Goal: Task Accomplishment & Management: Manage account settings

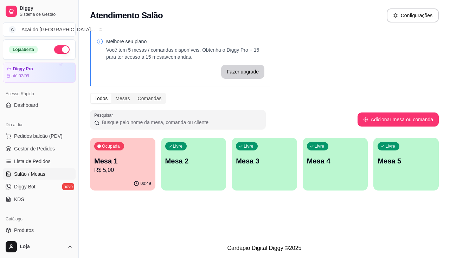
click at [201, 172] on div "Livre Mesa 2" at bounding box center [193, 160] width 65 height 44
click at [277, 165] on p "Mesa 3" at bounding box center [264, 160] width 55 height 9
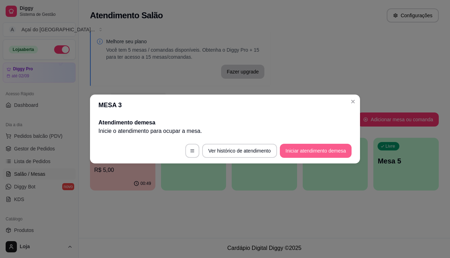
click at [305, 149] on button "Iniciar atendimento de mesa" at bounding box center [316, 151] width 72 height 14
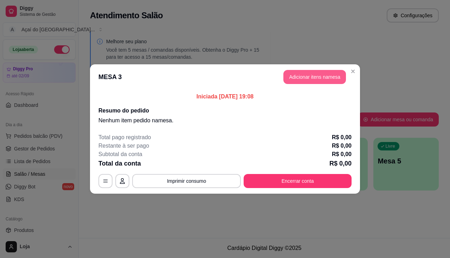
click at [307, 72] on button "Adicionar itens na mesa" at bounding box center [314, 77] width 63 height 14
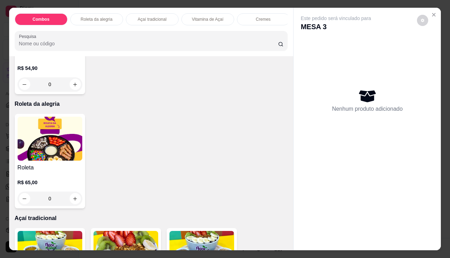
scroll to position [351, 0]
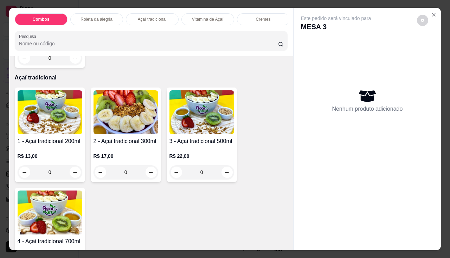
click at [152, 171] on div "0" at bounding box center [125, 172] width 65 height 14
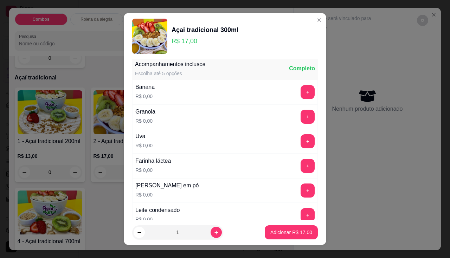
scroll to position [140, 0]
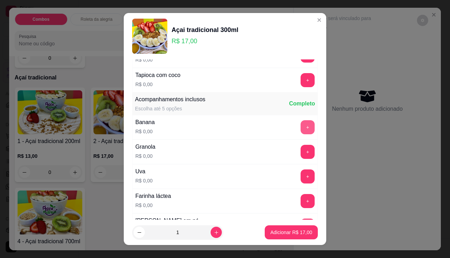
click at [300, 130] on button "+" at bounding box center [307, 127] width 14 height 14
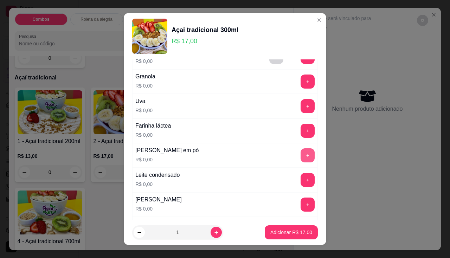
scroll to position [246, 0]
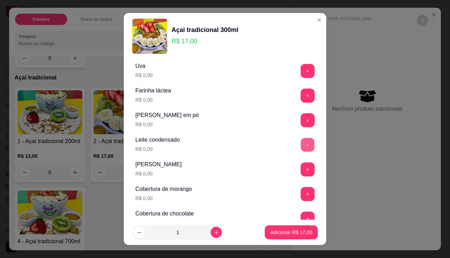
click at [301, 144] on button "+" at bounding box center [308, 145] width 14 height 14
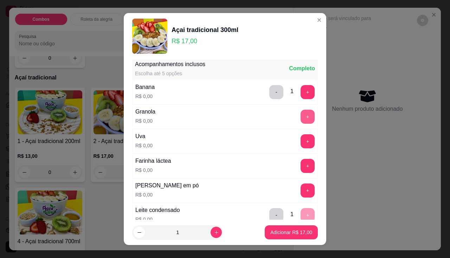
click at [300, 119] on button "+" at bounding box center [307, 117] width 14 height 14
click at [300, 190] on button "+" at bounding box center [307, 190] width 14 height 14
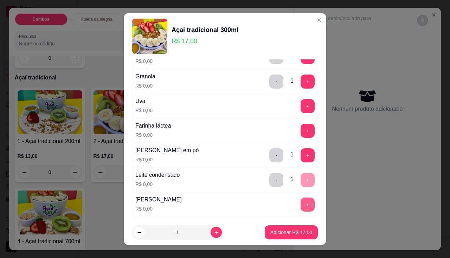
click at [300, 206] on button "+" at bounding box center [307, 204] width 14 height 14
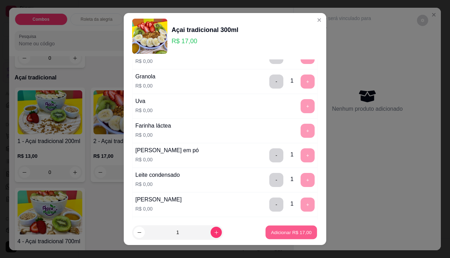
click at [280, 232] on p "Adicionar R$ 17,00" at bounding box center [291, 232] width 41 height 7
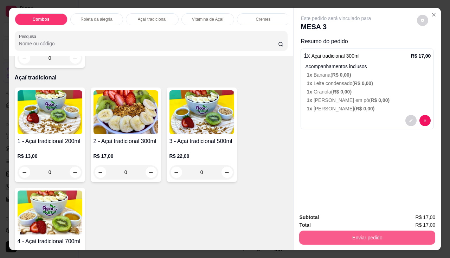
click at [329, 230] on button "Enviar pedido" at bounding box center [367, 237] width 136 height 14
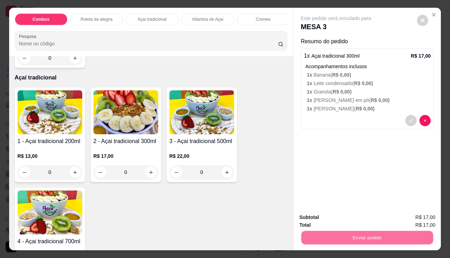
click at [324, 219] on button "Não registrar e enviar pedido" at bounding box center [343, 217] width 73 height 13
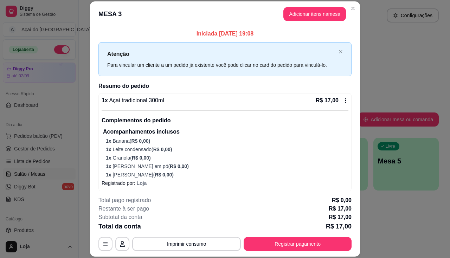
scroll to position [3, 0]
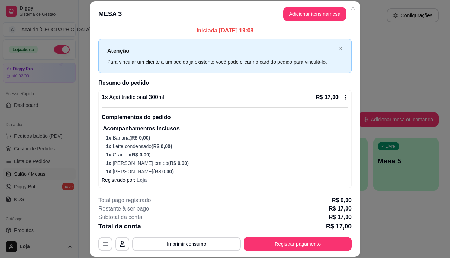
click at [356, 8] on header "MESA 3 Adicionar itens na mesa" at bounding box center [225, 13] width 270 height 25
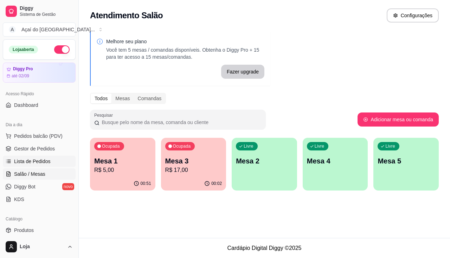
click at [37, 166] on link "Lista de Pedidos" at bounding box center [39, 161] width 73 height 11
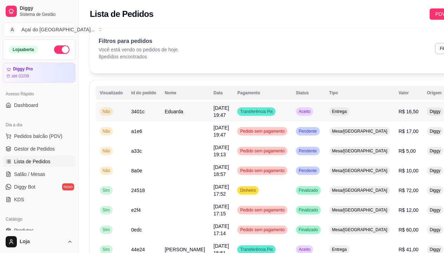
click at [209, 112] on td "[DATE] 19:47" at bounding box center [221, 111] width 24 height 20
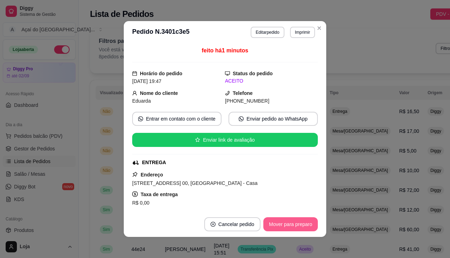
click at [298, 223] on button "Mover para preparo" at bounding box center [290, 224] width 54 height 14
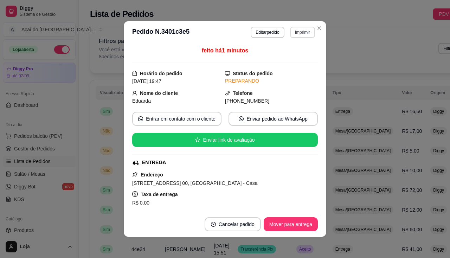
click at [299, 29] on button "Imprimir" at bounding box center [302, 32] width 25 height 11
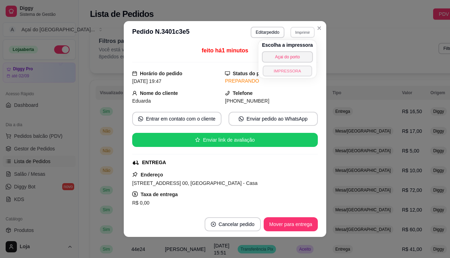
click at [293, 70] on button "IMPRESSORA" at bounding box center [286, 70] width 49 height 11
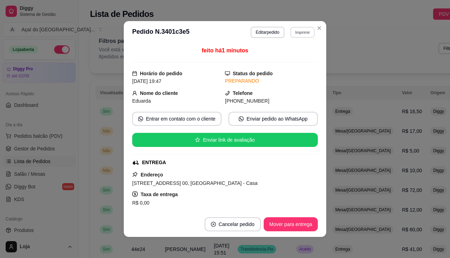
click at [290, 33] on button "Imprimir" at bounding box center [302, 32] width 24 height 11
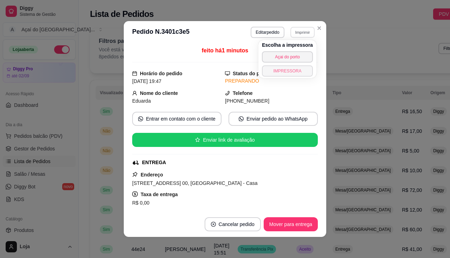
click at [290, 68] on button "IMPRESSORA" at bounding box center [287, 70] width 51 height 11
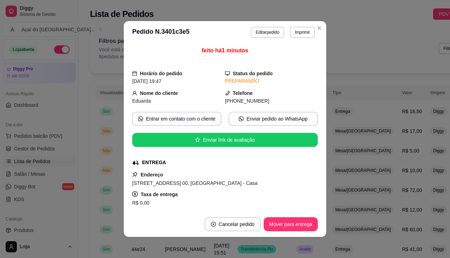
click at [323, 27] on header "**********" at bounding box center [225, 32] width 202 height 22
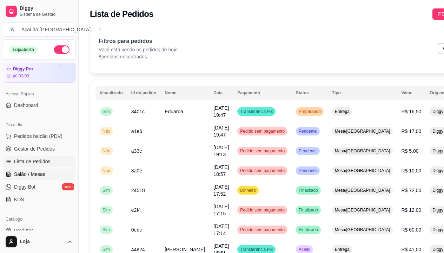
click at [27, 172] on span "Salão / Mesas" at bounding box center [29, 173] width 31 height 7
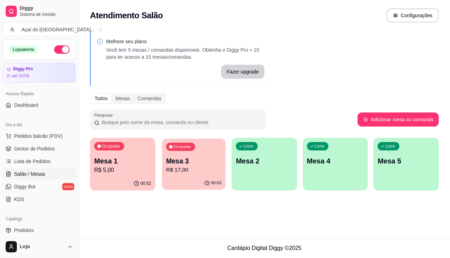
click at [170, 173] on p "R$ 17,00" at bounding box center [193, 170] width 55 height 8
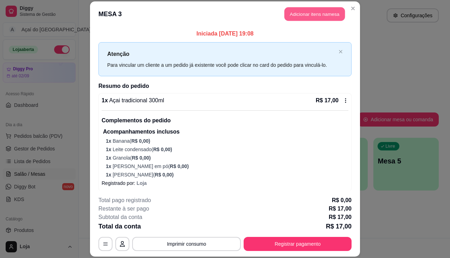
click at [324, 8] on button "Adicionar itens na mesa" at bounding box center [314, 14] width 60 height 14
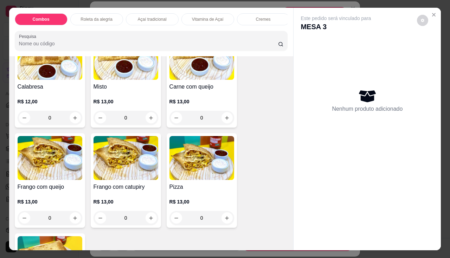
scroll to position [1018, 0]
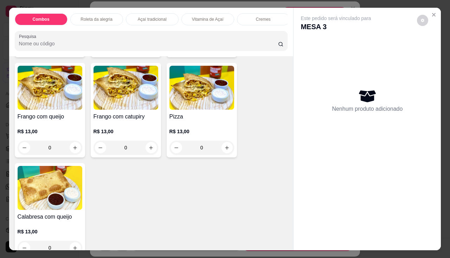
click at [66, 176] on img at bounding box center [50, 188] width 65 height 44
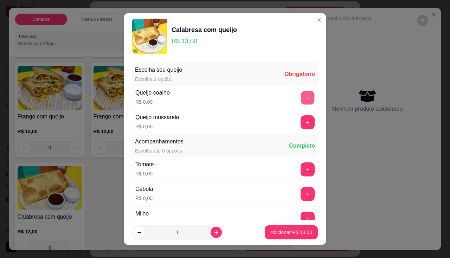
click at [301, 97] on button "+" at bounding box center [308, 98] width 14 height 14
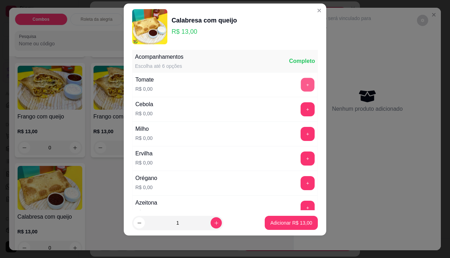
click at [301, 88] on button "+" at bounding box center [308, 85] width 14 height 14
click at [297, 114] on div "+" at bounding box center [307, 109] width 20 height 14
click at [301, 111] on button "+" at bounding box center [308, 109] width 14 height 14
click at [300, 140] on button "+" at bounding box center [307, 134] width 14 height 14
click at [300, 164] on button "+" at bounding box center [307, 158] width 14 height 14
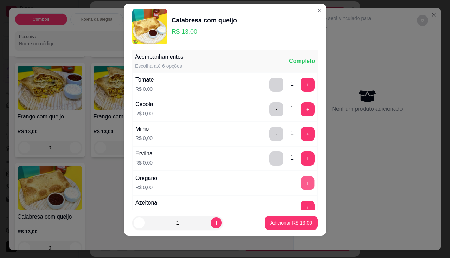
click at [301, 188] on button "+" at bounding box center [308, 183] width 14 height 14
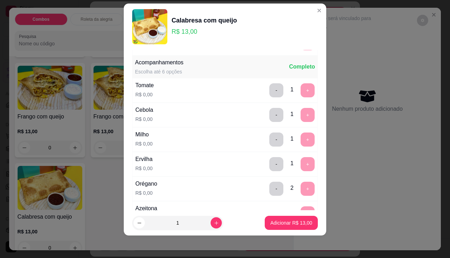
scroll to position [140, 0]
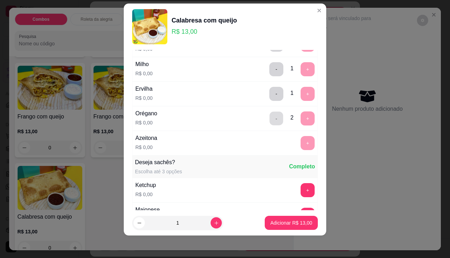
click at [269, 115] on button "-" at bounding box center [276, 118] width 14 height 14
click at [301, 147] on button "+" at bounding box center [308, 143] width 14 height 14
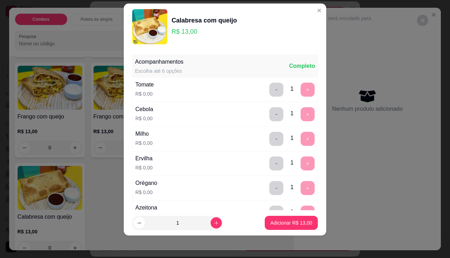
scroll to position [105, 0]
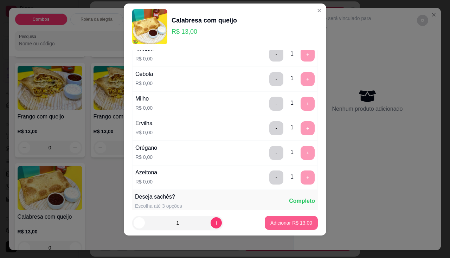
click at [264, 219] on button "Adicionar R$ 13,00" at bounding box center [290, 223] width 53 height 14
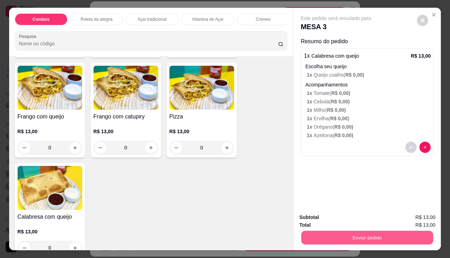
click at [371, 231] on button "Enviar pedido" at bounding box center [367, 238] width 132 height 14
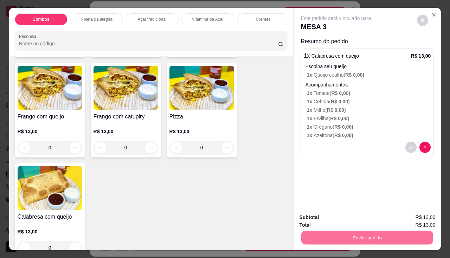
click at [344, 219] on button "Não registrar e enviar pedido" at bounding box center [343, 217] width 71 height 13
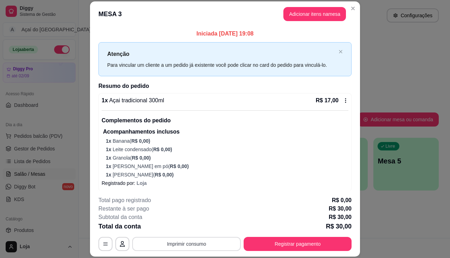
click at [202, 248] on button "Imprimir consumo" at bounding box center [186, 244] width 109 height 14
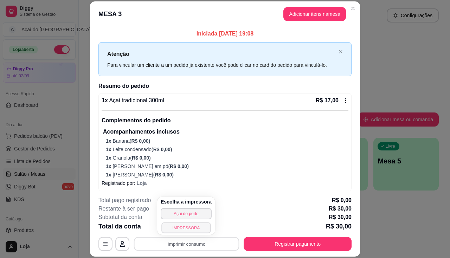
click at [192, 228] on button "IMPRESSORA" at bounding box center [185, 227] width 49 height 11
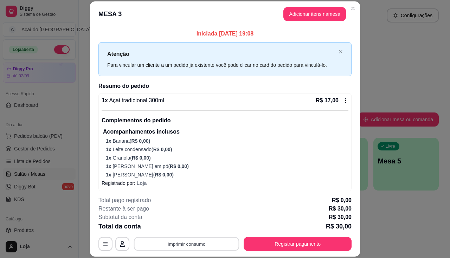
click at [205, 243] on button "Imprimir consumo" at bounding box center [186, 244] width 105 height 14
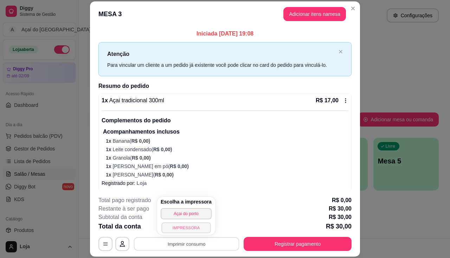
click at [192, 231] on button "IMPRESSORA" at bounding box center [185, 227] width 49 height 11
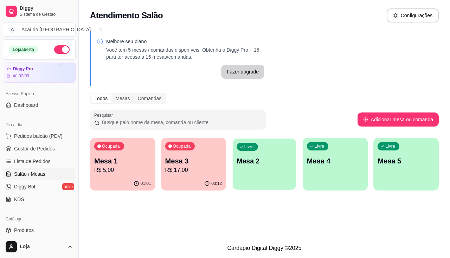
click at [266, 172] on div "Livre Mesa 2" at bounding box center [263, 159] width 63 height 43
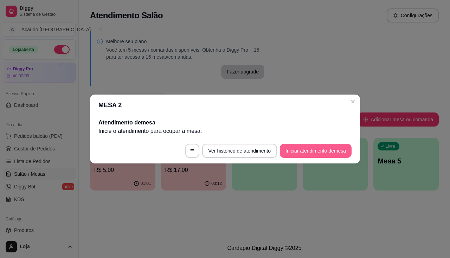
click at [315, 149] on button "Iniciar atendimento de mesa" at bounding box center [316, 151] width 72 height 14
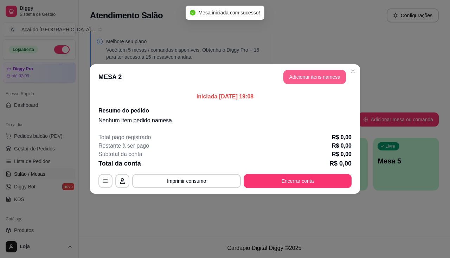
click at [316, 77] on button "Adicionar itens na mesa" at bounding box center [314, 77] width 63 height 14
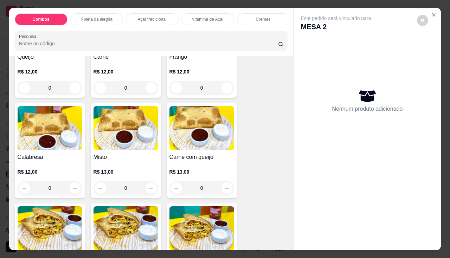
scroll to position [808, 0]
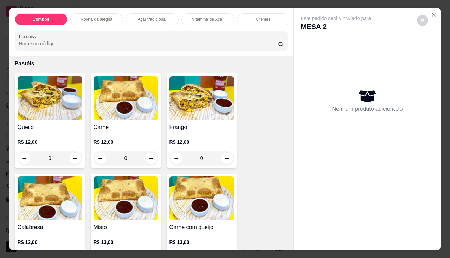
click at [52, 111] on img at bounding box center [50, 98] width 65 height 44
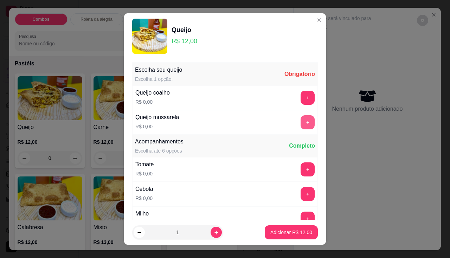
click at [300, 124] on button "+" at bounding box center [307, 122] width 14 height 14
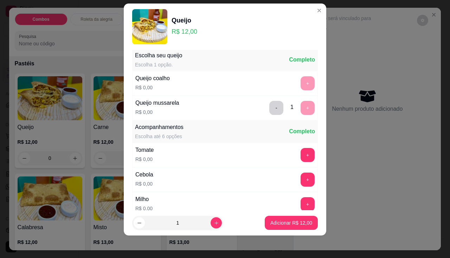
scroll to position [0, 0]
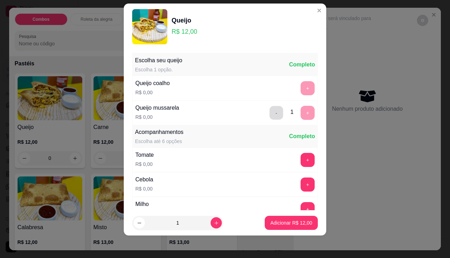
click at [269, 114] on button "-" at bounding box center [276, 113] width 14 height 14
click at [303, 92] on div "+" at bounding box center [307, 88] width 20 height 14
click at [301, 87] on button "+" at bounding box center [308, 88] width 14 height 14
click at [288, 221] on p "Adicionar R$ 12,00" at bounding box center [291, 222] width 41 height 7
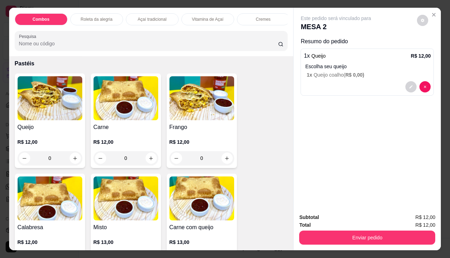
click at [125, 111] on img at bounding box center [125, 98] width 65 height 44
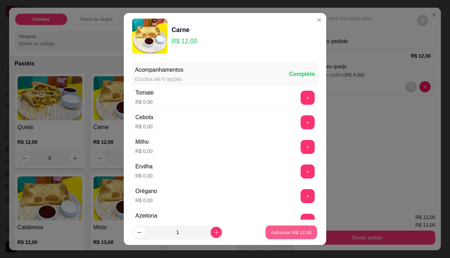
click at [284, 231] on p "Adicionar R$ 12,00" at bounding box center [291, 232] width 41 height 7
type input "1"
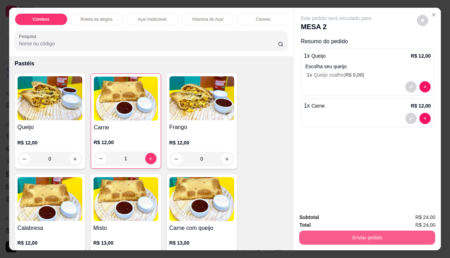
click at [341, 234] on button "Enviar pedido" at bounding box center [367, 237] width 136 height 14
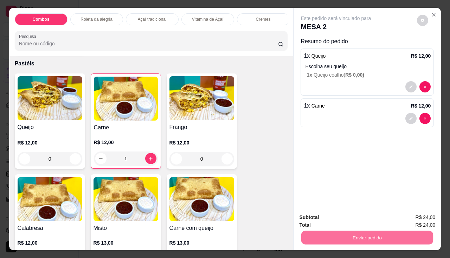
click at [334, 215] on button "Não registrar e enviar pedido" at bounding box center [343, 217] width 71 height 13
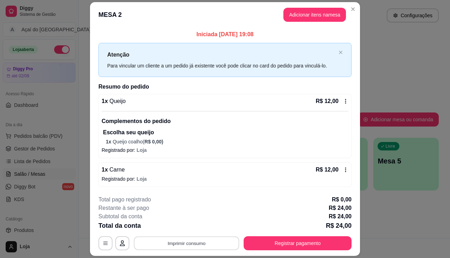
click at [172, 239] on button "Imprimir consumo" at bounding box center [186, 243] width 105 height 14
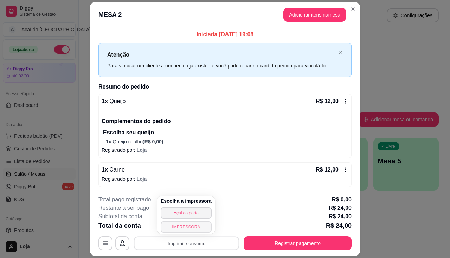
click at [170, 231] on button "IMPRESSORA" at bounding box center [185, 226] width 51 height 11
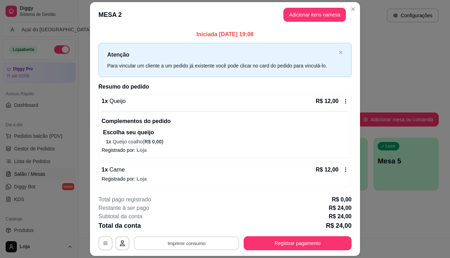
click at [167, 247] on button "Imprimir consumo" at bounding box center [186, 243] width 105 height 14
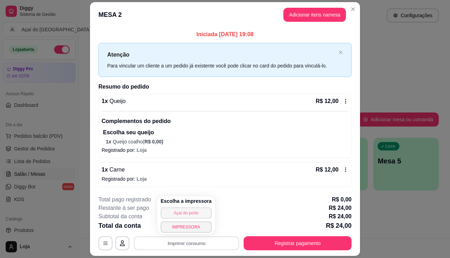
click at [173, 211] on button "Açai do porto" at bounding box center [185, 212] width 51 height 11
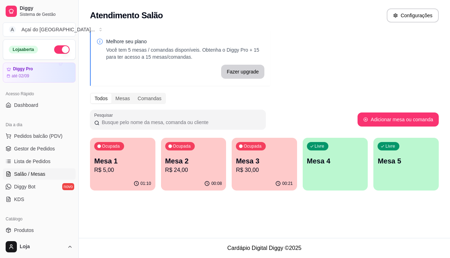
click at [260, 158] on p "Mesa 3" at bounding box center [264, 161] width 57 height 10
click at [192, 180] on div "00:09" at bounding box center [193, 182] width 63 height 13
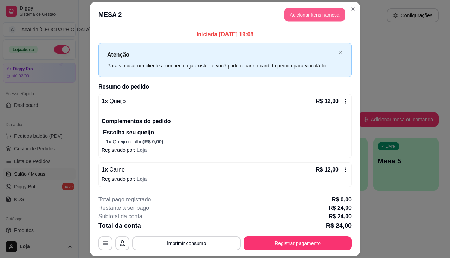
click at [287, 12] on button "Adicionar itens na mesa" at bounding box center [314, 15] width 60 height 14
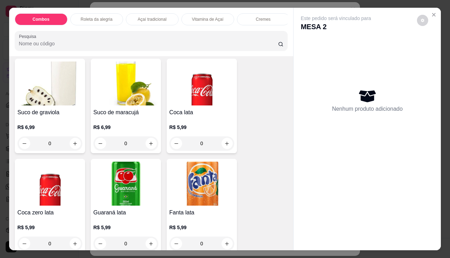
scroll to position [2002, 0]
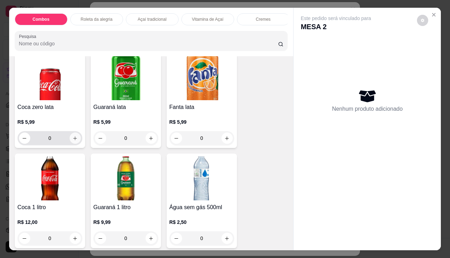
click at [75, 141] on icon "increase-product-quantity" at bounding box center [74, 138] width 5 height 5
type input "1"
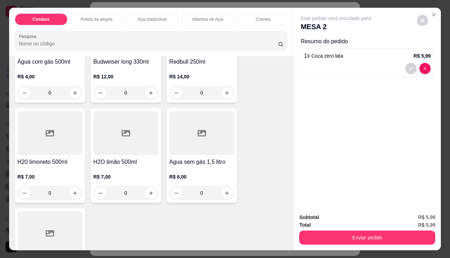
scroll to position [2283, 0]
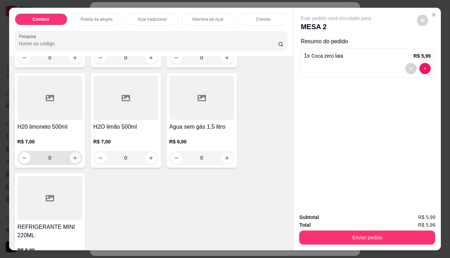
click at [72, 160] on icon "increase-product-quantity" at bounding box center [74, 157] width 5 height 5
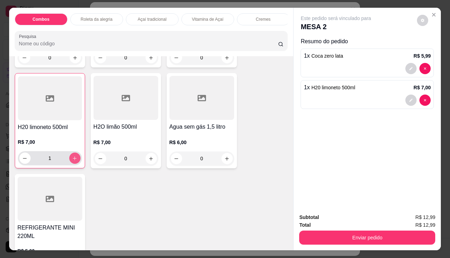
type input "1"
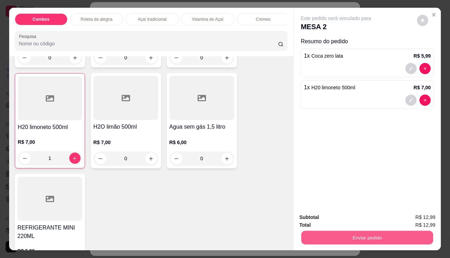
click at [330, 236] on button "Enviar pedido" at bounding box center [367, 238] width 132 height 14
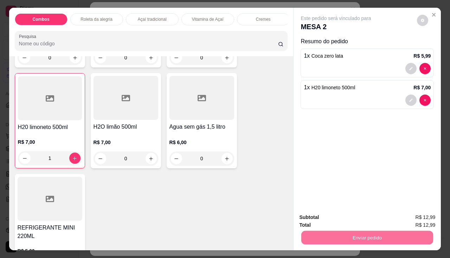
click at [329, 223] on button "Não registrar e enviar pedido" at bounding box center [343, 217] width 73 height 13
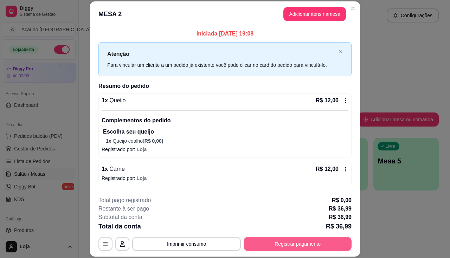
click at [245, 241] on button "Registrar pagamento" at bounding box center [297, 244] width 108 height 14
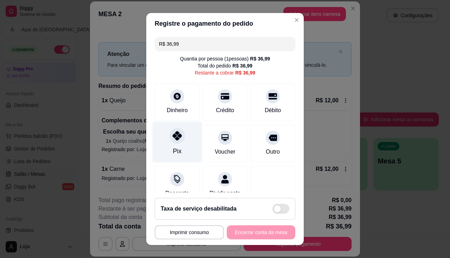
click at [176, 148] on div "Pix" at bounding box center [177, 150] width 8 height 9
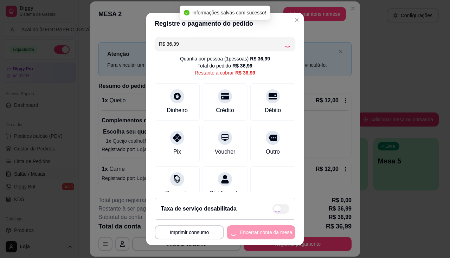
type input "R$ 0,00"
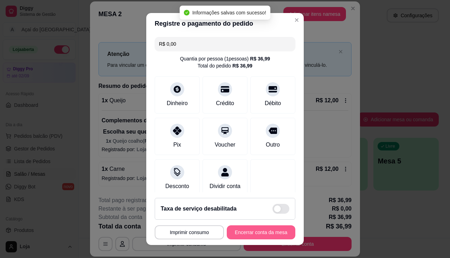
click at [251, 231] on button "Encerrar conta da mesa" at bounding box center [261, 232] width 68 height 14
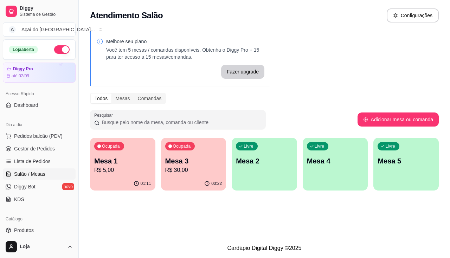
click at [217, 175] on div "Ocupada Mesa 3 R$ 30,00" at bounding box center [193, 157] width 65 height 39
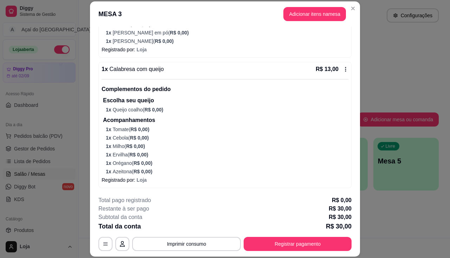
scroll to position [21, 0]
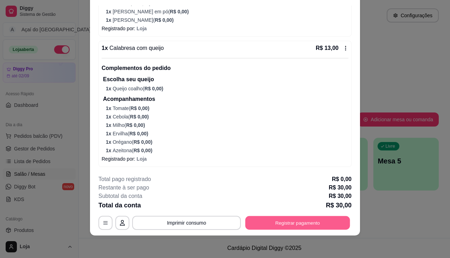
click at [269, 223] on button "Registrar pagamento" at bounding box center [297, 223] width 105 height 14
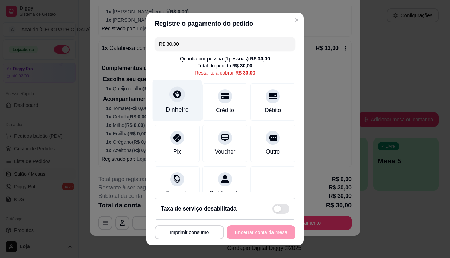
click at [175, 97] on icon at bounding box center [177, 94] width 8 height 8
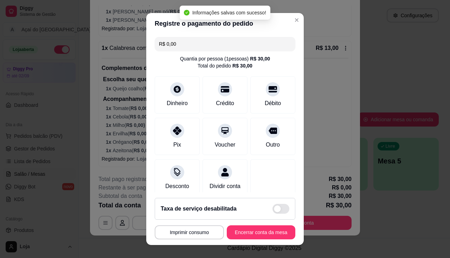
type input "R$ 0,00"
click at [250, 236] on button "Encerrar conta da mesa" at bounding box center [261, 232] width 66 height 14
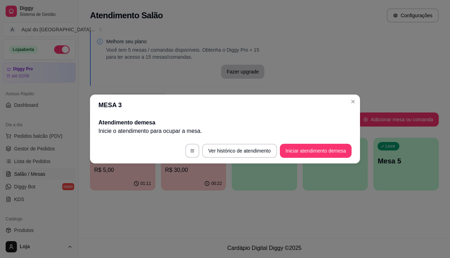
scroll to position [0, 0]
